Goal: Task Accomplishment & Management: Manage account settings

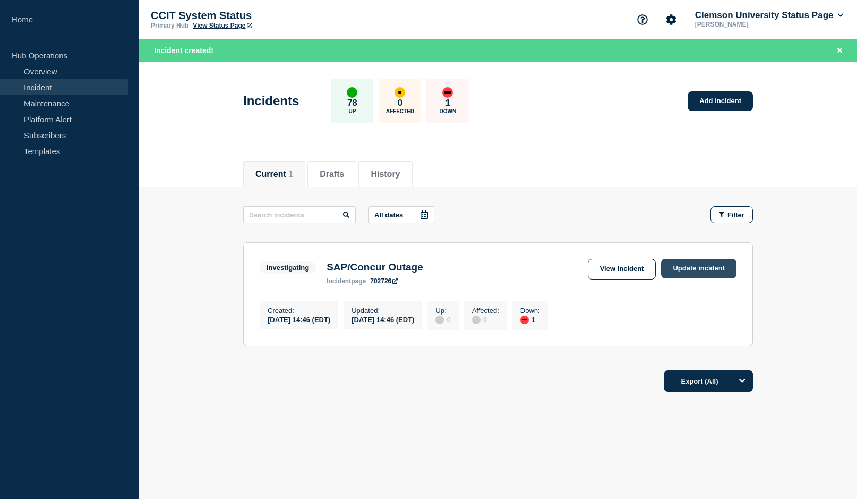
click at [697, 268] on link "Update incident" at bounding box center [698, 269] width 75 height 20
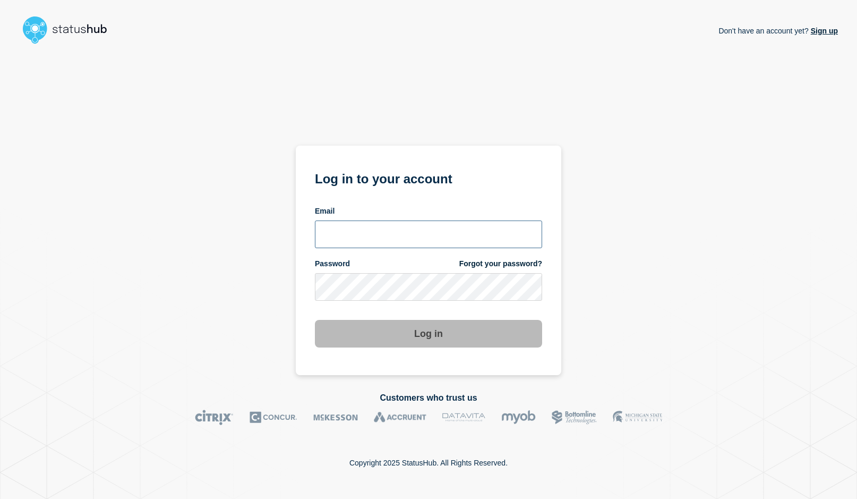
click at [372, 228] on input "email input" at bounding box center [428, 234] width 227 height 28
type input "[EMAIL_ADDRESS][DOMAIN_NAME]"
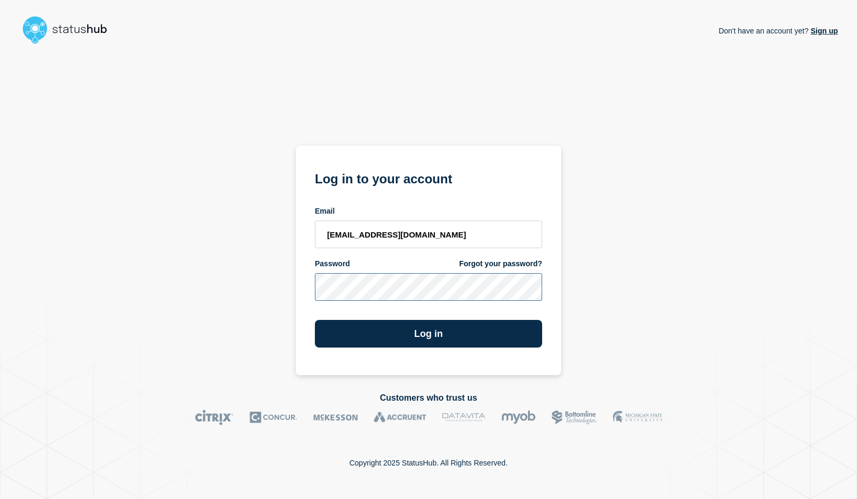
click at [315, 320] on button "Log in" at bounding box center [428, 334] width 227 height 28
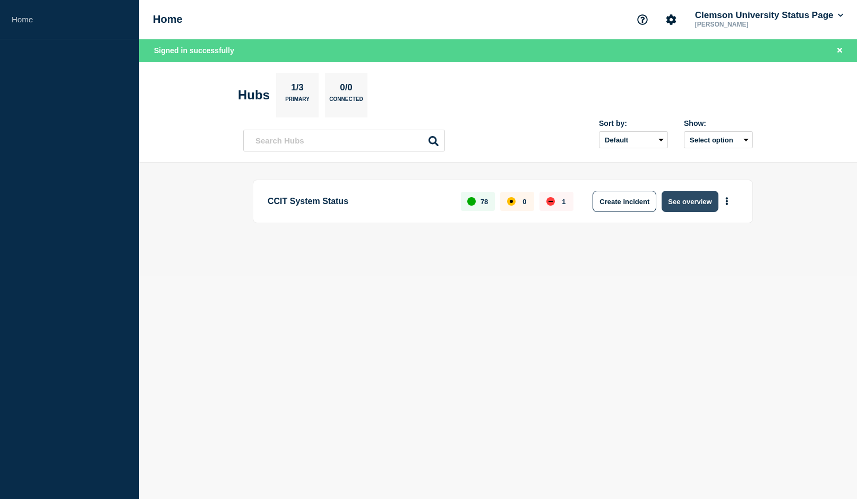
click at [676, 201] on button "See overview" at bounding box center [690, 201] width 56 height 21
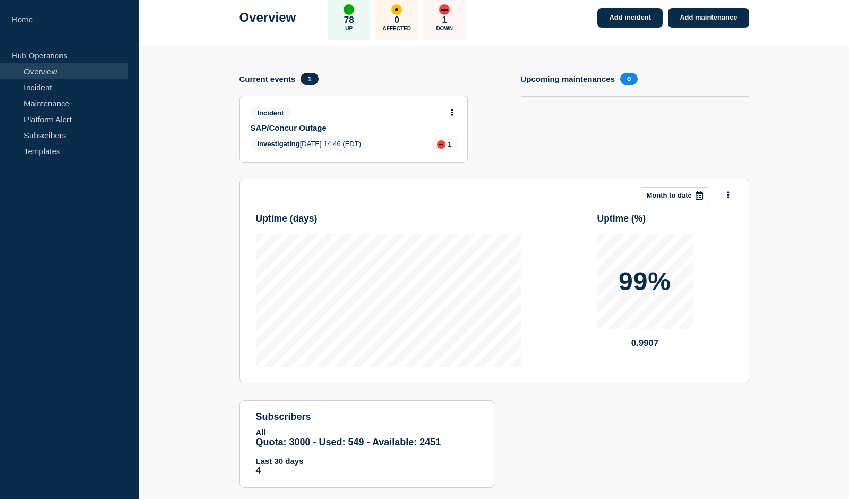
scroll to position [79, 0]
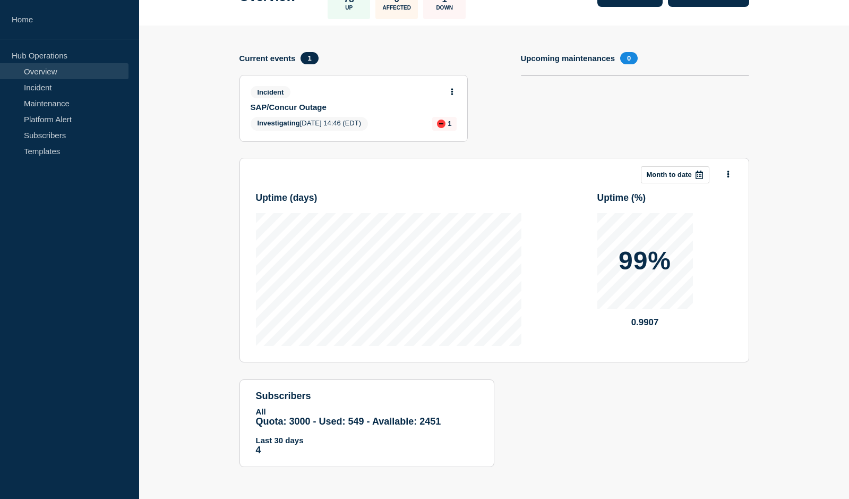
click at [287, 113] on div "Incident SAP/Concur Outage Investigating [DATE] 14:46 (EDT) 1" at bounding box center [353, 108] width 227 height 66
click at [282, 118] on span "Investigating 2025-08-26 14:46 (EDT)" at bounding box center [310, 124] width 118 height 14
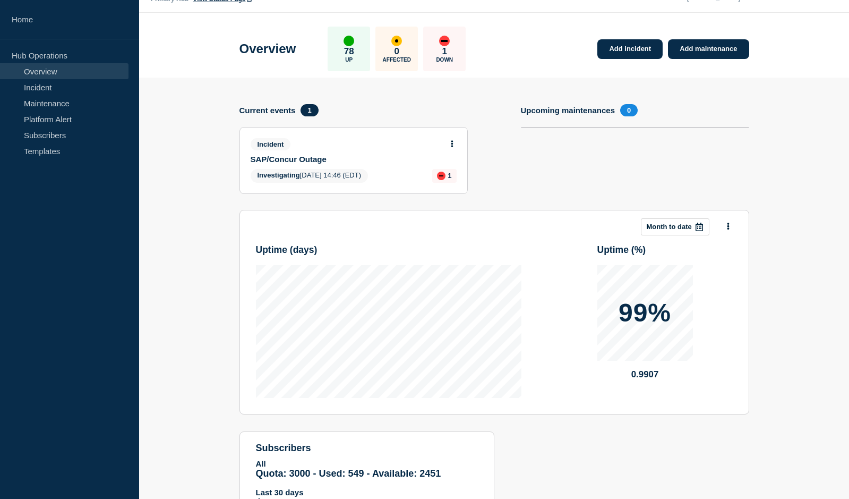
scroll to position [25, 0]
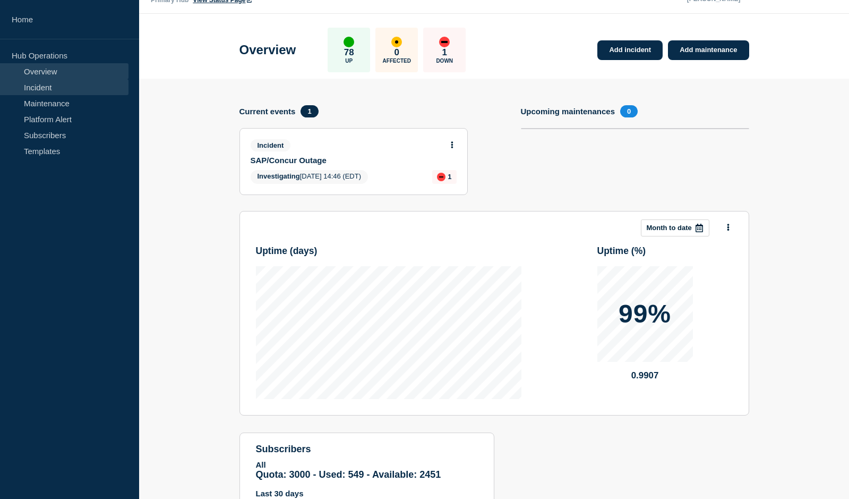
click at [41, 88] on link "Incident" at bounding box center [64, 87] width 129 height 16
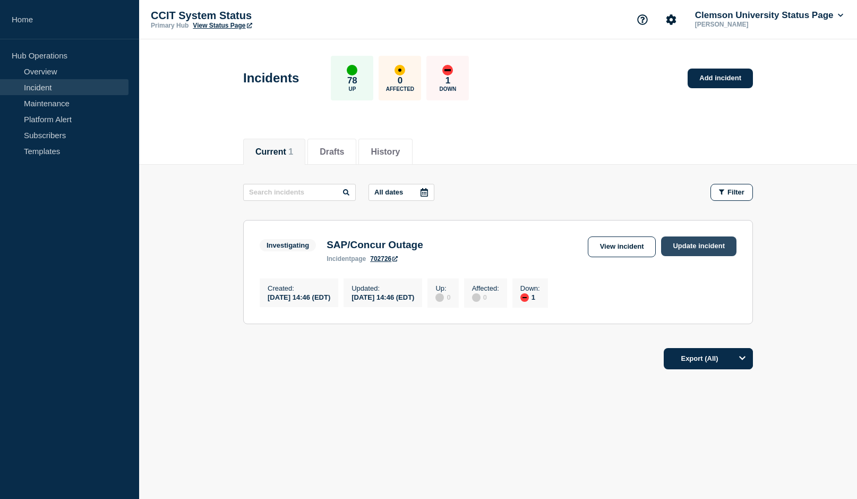
click at [697, 241] on link "Update incident" at bounding box center [698, 246] width 75 height 20
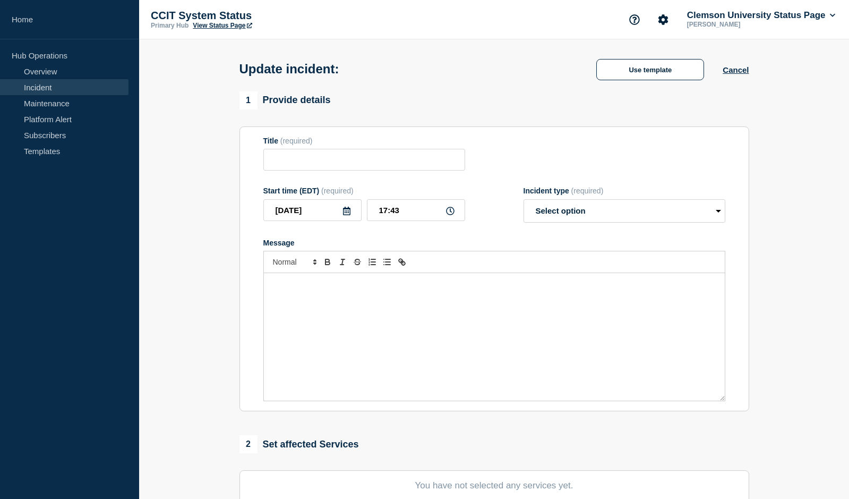
type input "SAP/Concur Outage"
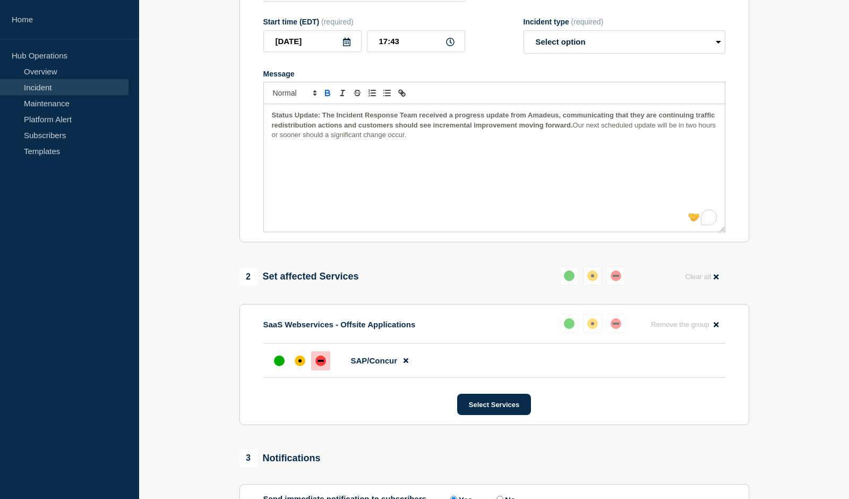
scroll to position [151, 0]
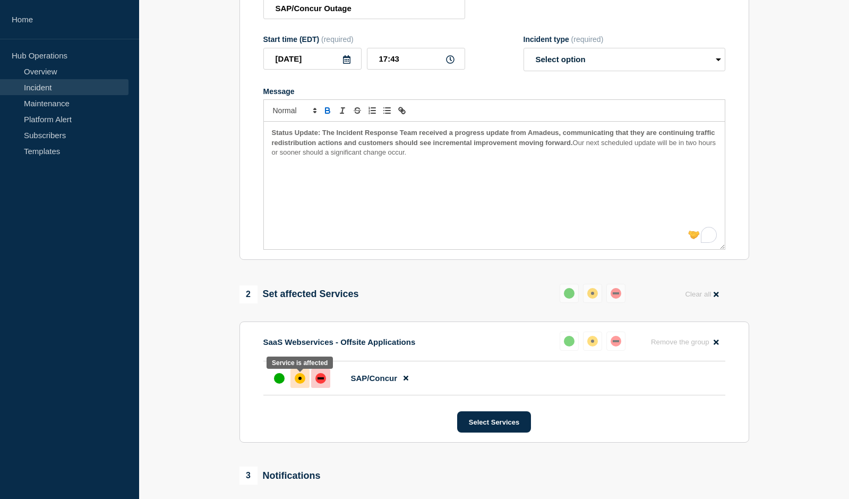
click at [302, 379] on div "affected" at bounding box center [300, 378] width 11 height 11
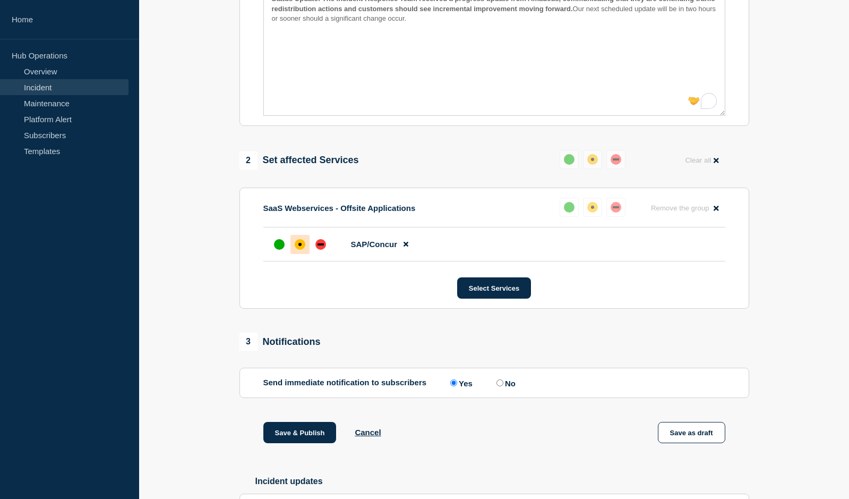
scroll to position [364, 0]
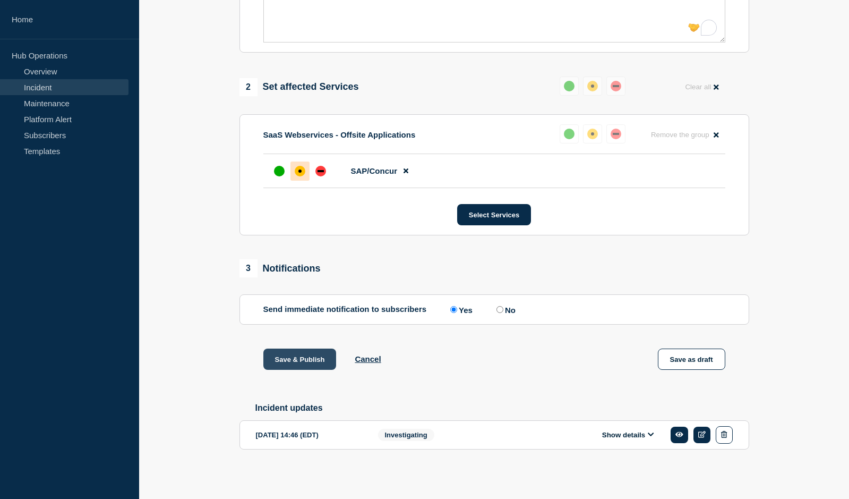
click at [298, 356] on button "Save & Publish" at bounding box center [299, 358] width 73 height 21
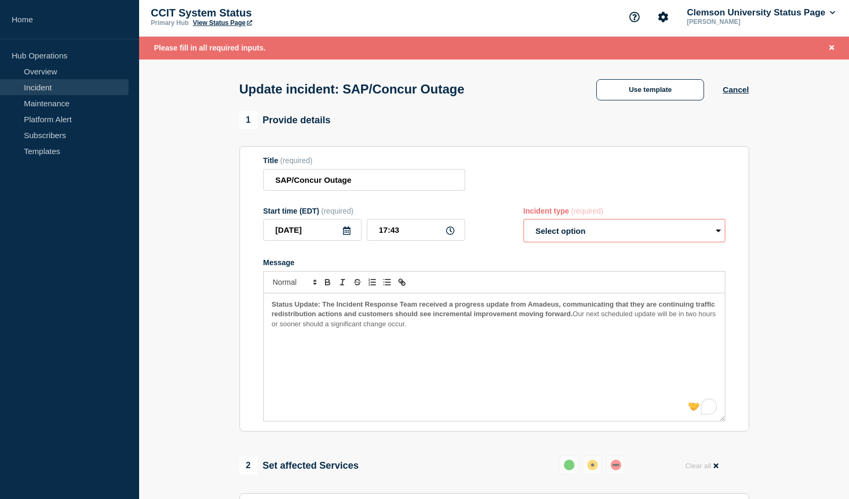
scroll to position [0, 0]
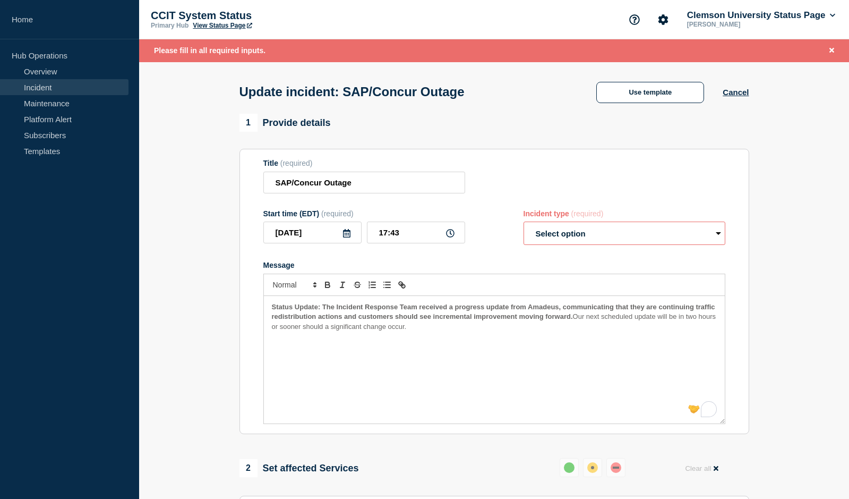
click at [720, 235] on select "Select option Investigating Identified Monitoring Resolved" at bounding box center [625, 232] width 202 height 23
select select "investigating"
click at [524, 224] on select "Select option Investigating Identified Monitoring Resolved" at bounding box center [625, 232] width 202 height 23
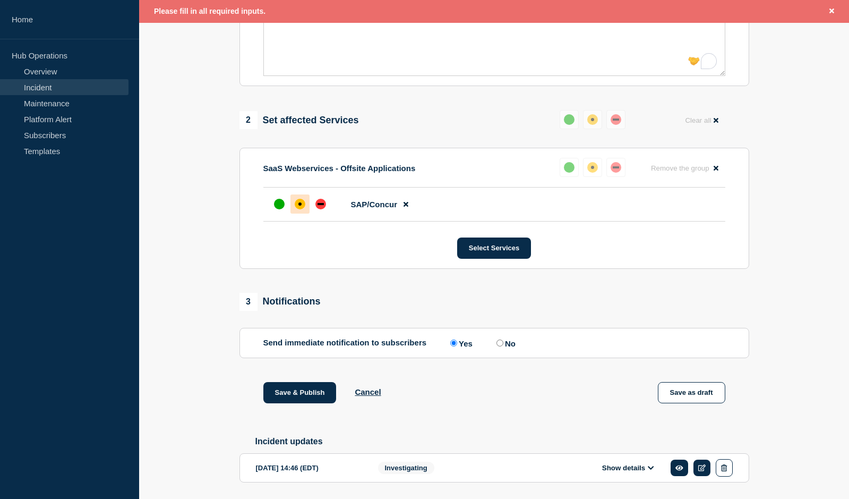
scroll to position [386, 0]
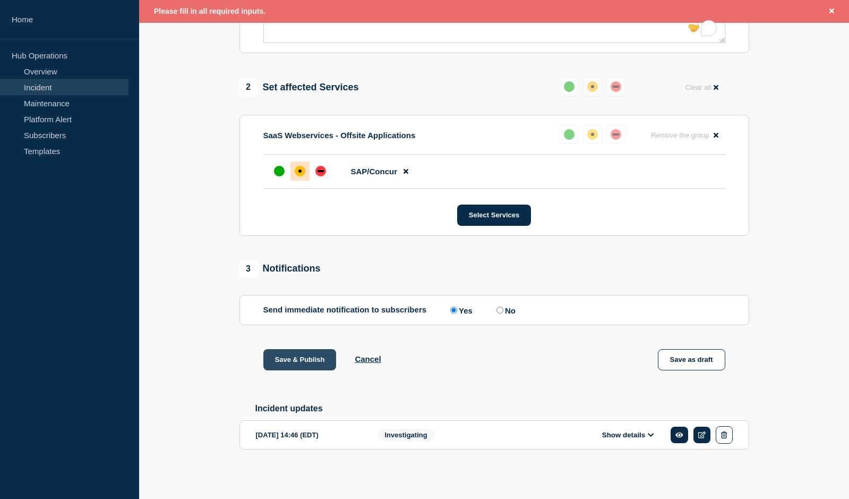
click at [278, 354] on button "Save & Publish" at bounding box center [299, 359] width 73 height 21
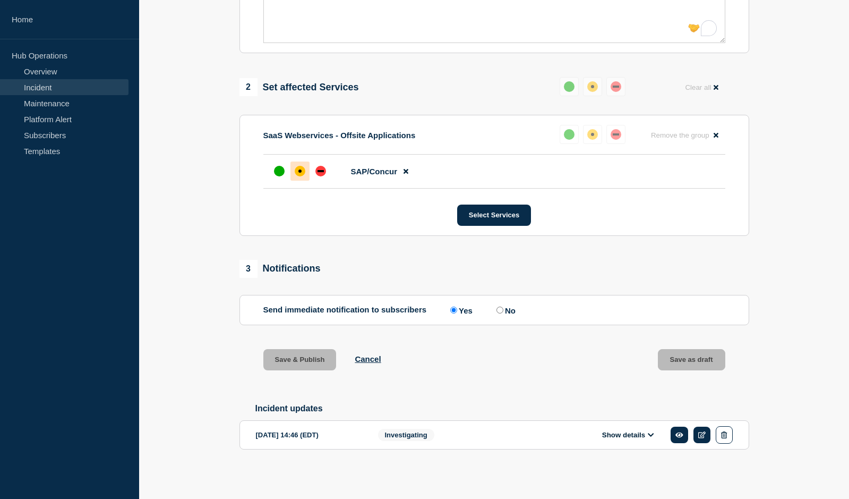
scroll to position [363, 0]
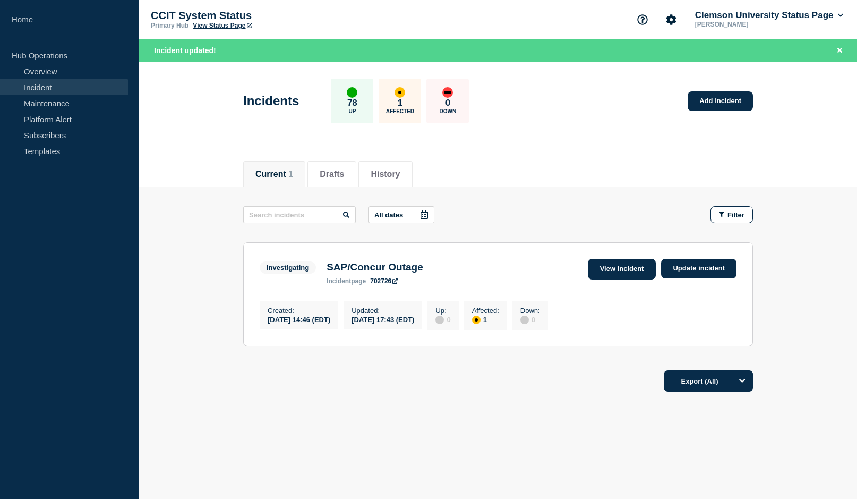
click at [620, 272] on link "View incident" at bounding box center [622, 269] width 69 height 21
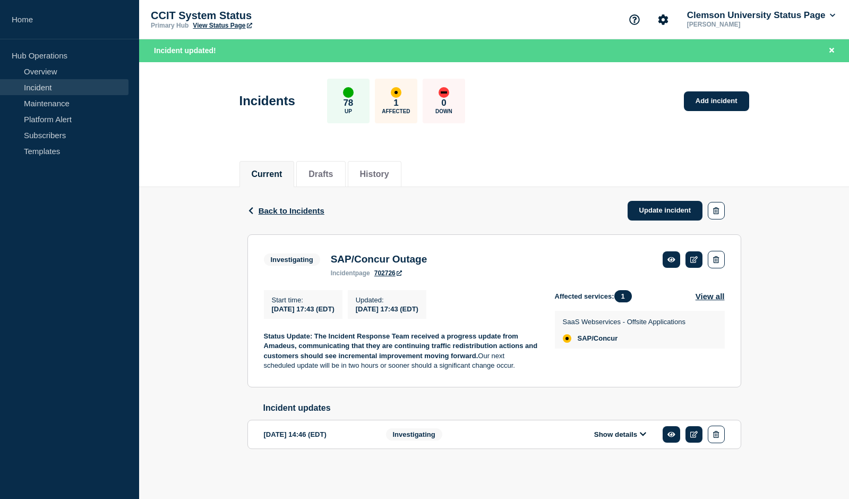
click at [525, 371] on p "Status Update: The Incident Response Team received a progress update from Amade…" at bounding box center [401, 350] width 274 height 39
click at [694, 260] on icon at bounding box center [694, 259] width 8 height 7
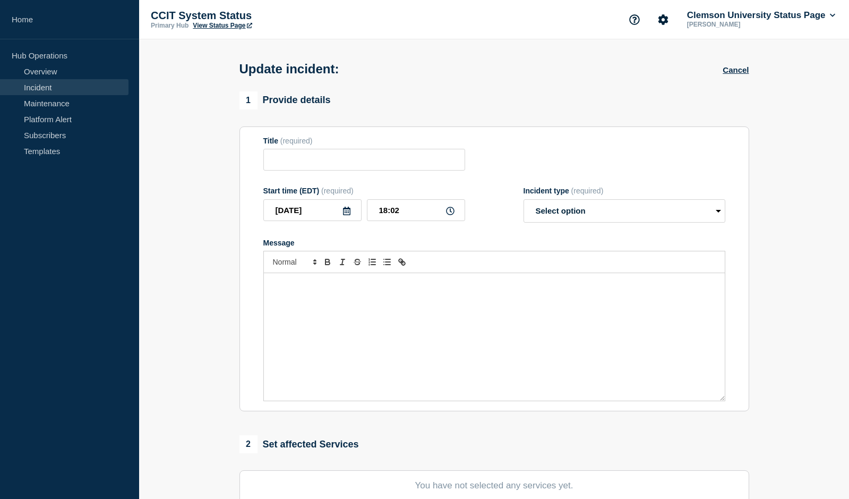
type input "SAP/Concur Outage"
type input "17:43"
select select "investigating"
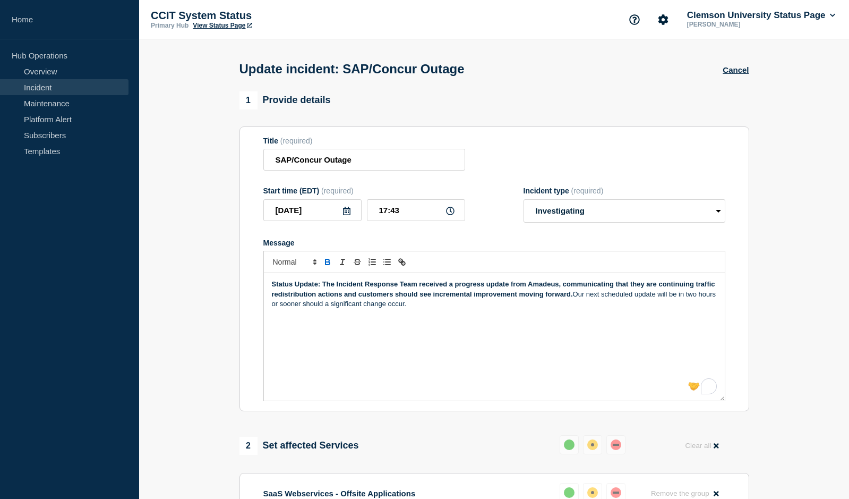
click at [479, 309] on p "Status Update: The Incident Response Team received a progress update from Amade…" at bounding box center [494, 293] width 445 height 29
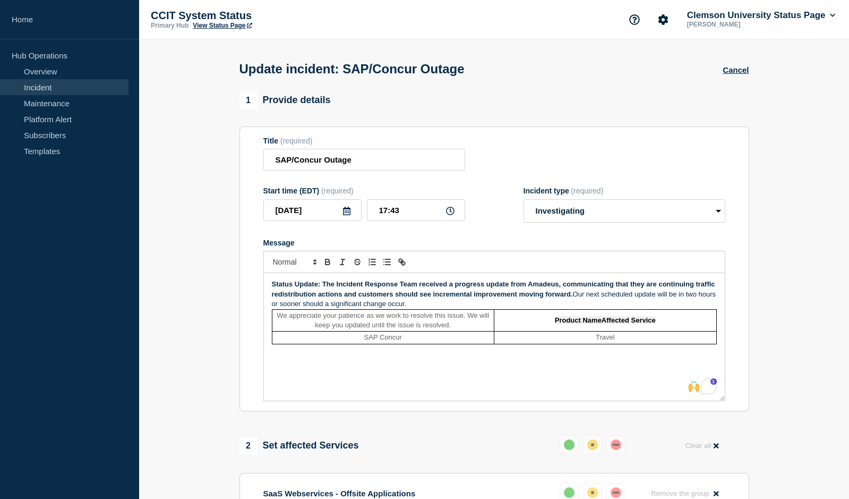
drag, startPoint x: 662, startPoint y: 357, endPoint x: 582, endPoint y: 308, distance: 94.5
click at [582, 308] on div "Status Update: The Incident Response Team received a progress update from Amade…" at bounding box center [494, 336] width 461 height 127
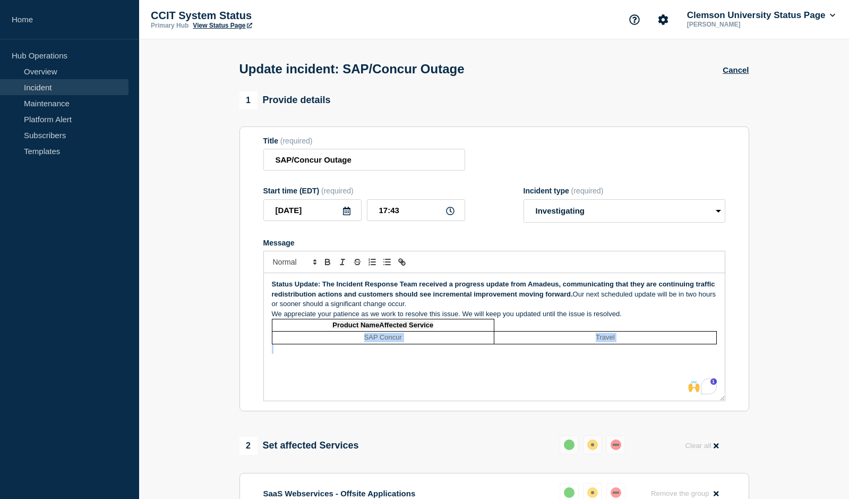
drag, startPoint x: 598, startPoint y: 378, endPoint x: 459, endPoint y: 325, distance: 148.8
click at [459, 325] on div "Status Update: The Incident Response Team received a progress update from Amade…" at bounding box center [494, 336] width 461 height 127
drag, startPoint x: 667, startPoint y: 346, endPoint x: 668, endPoint y: 319, distance: 27.1
click at [668, 319] on div "Status Update: The Incident Response Team received a progress update from Amade…" at bounding box center [494, 336] width 461 height 127
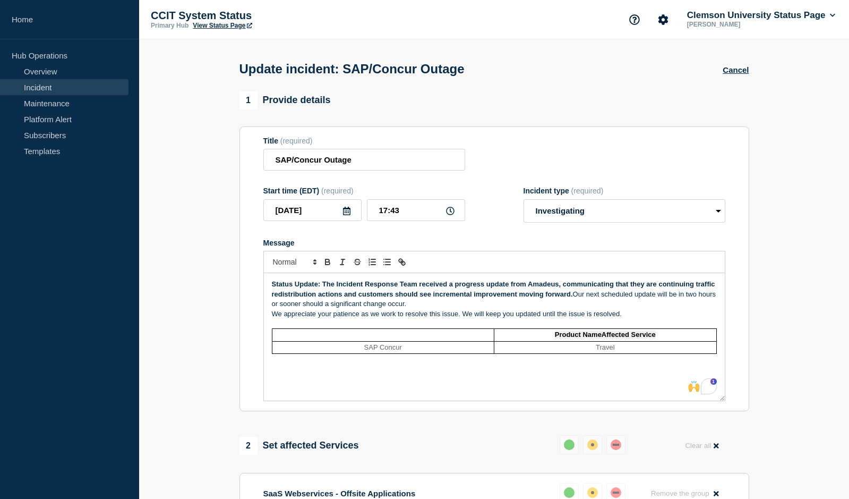
click at [354, 337] on td "To enrich screen reader interactions, please activate Accessibility in Grammarl…" at bounding box center [383, 335] width 223 height 12
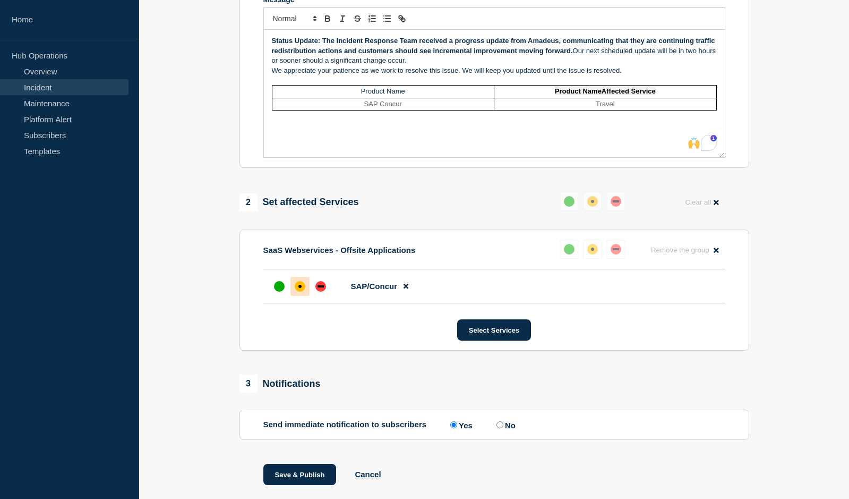
scroll to position [275, 0]
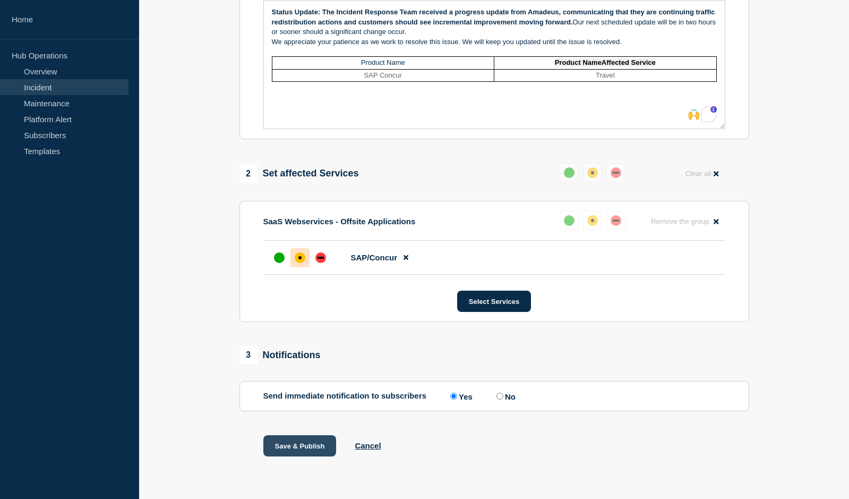
click at [286, 441] on button "Save & Publish" at bounding box center [299, 445] width 73 height 21
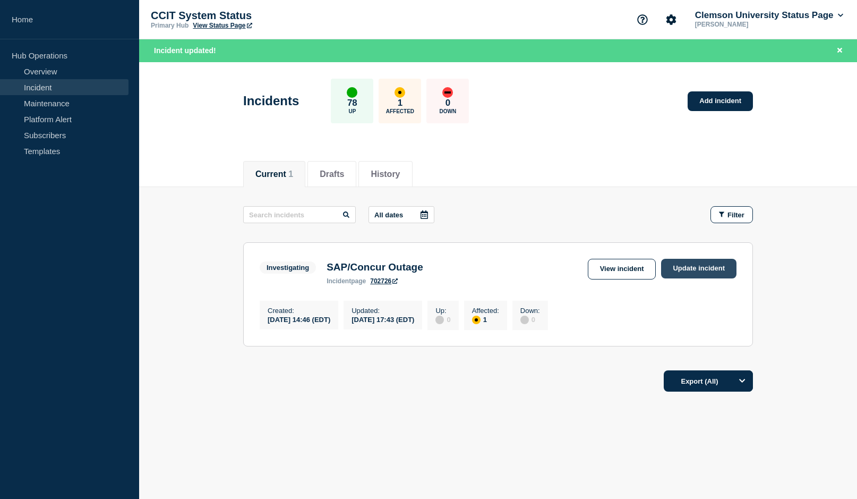
click at [696, 266] on link "Update incident" at bounding box center [698, 269] width 75 height 20
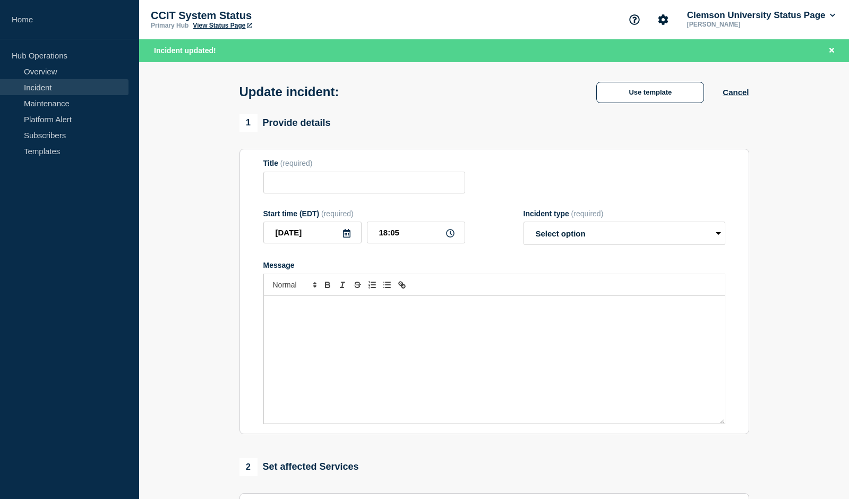
type input "SAP/Concur Outage"
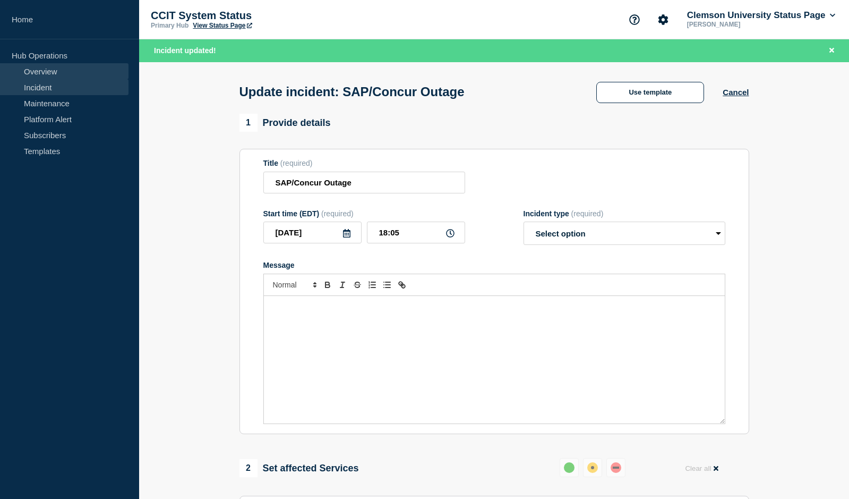
click at [47, 71] on link "Overview" at bounding box center [64, 71] width 129 height 16
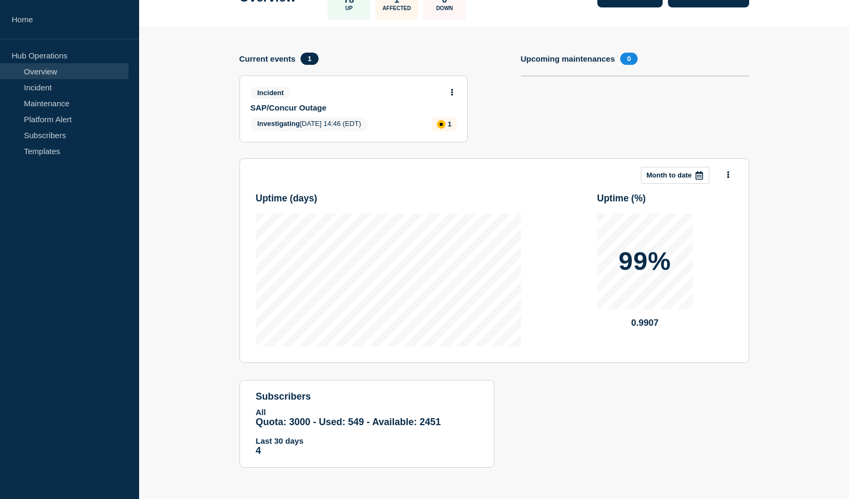
scroll to position [79, 0]
click at [269, 92] on span "Incident" at bounding box center [271, 92] width 40 height 12
click at [28, 88] on link "Incident" at bounding box center [64, 87] width 129 height 16
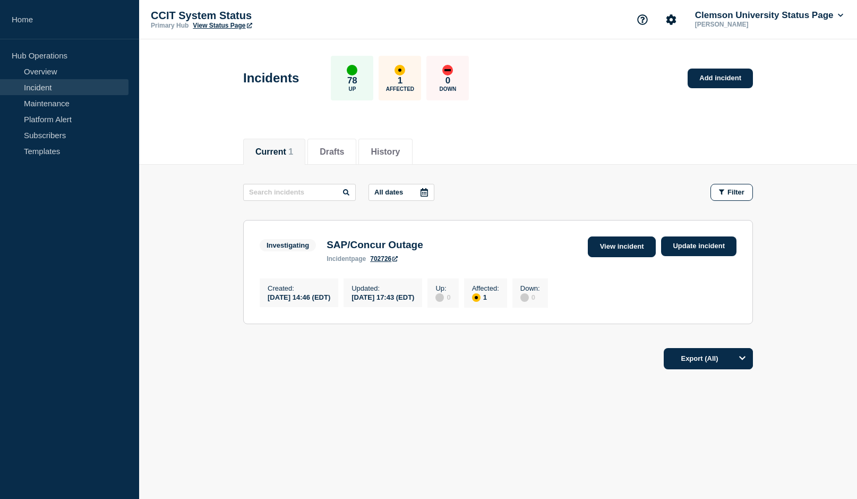
click at [624, 246] on link "View incident" at bounding box center [622, 246] width 69 height 21
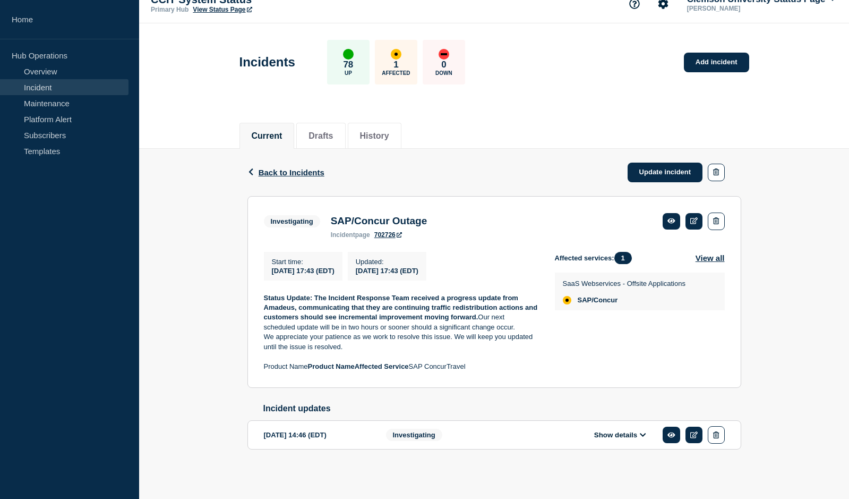
scroll to position [23, 0]
click at [674, 218] on icon at bounding box center [672, 220] width 8 height 5
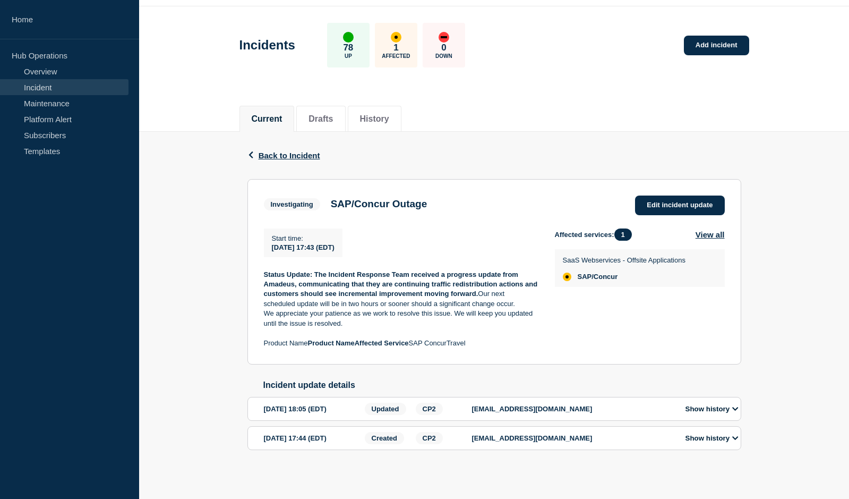
scroll to position [38, 0]
click at [694, 407] on button "Show history" at bounding box center [712, 408] width 59 height 9
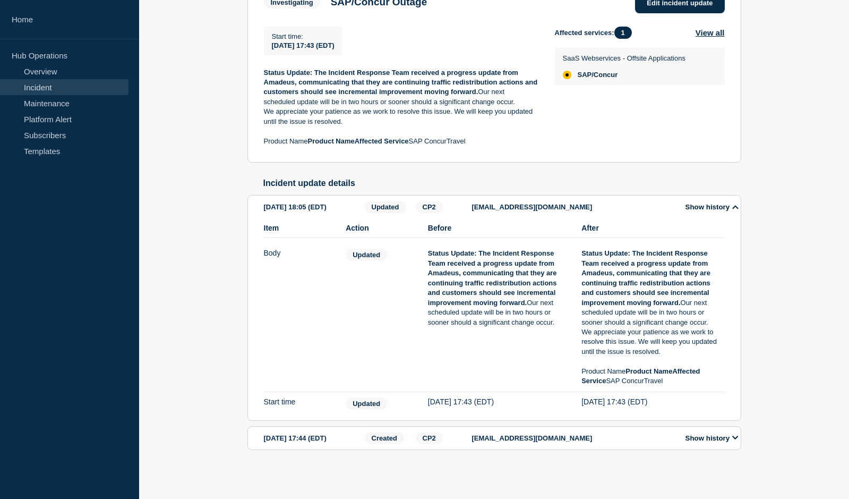
scroll to position [240, 0]
click at [737, 437] on icon at bounding box center [735, 436] width 6 height 7
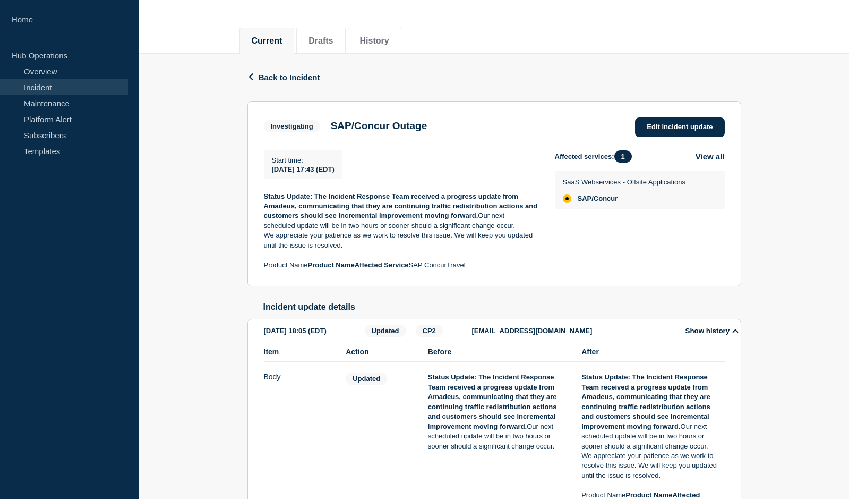
scroll to position [110, 0]
